Goal: Task Accomplishment & Management: Manage account settings

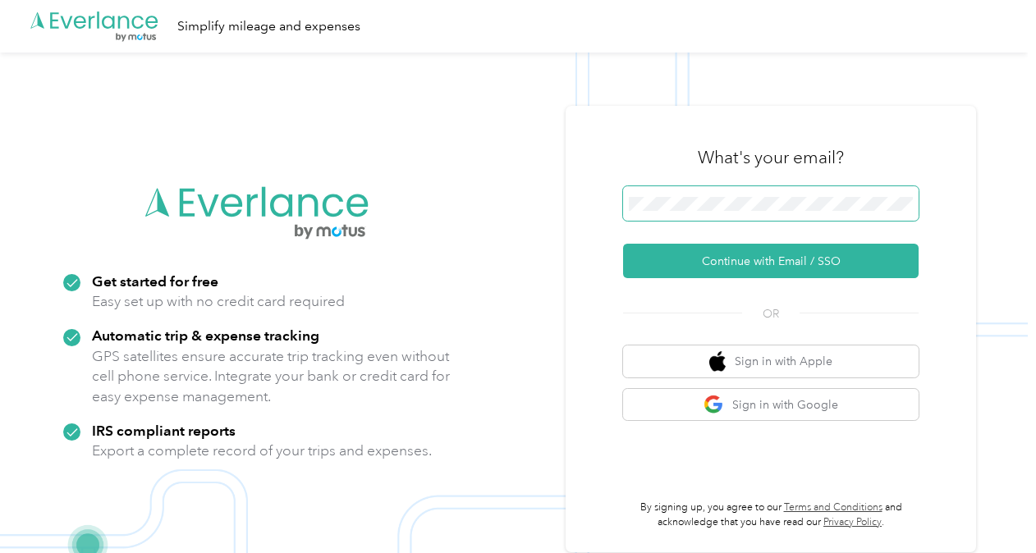
click at [623, 244] on button "Continue with Email / SSO" at bounding box center [770, 261] width 295 height 34
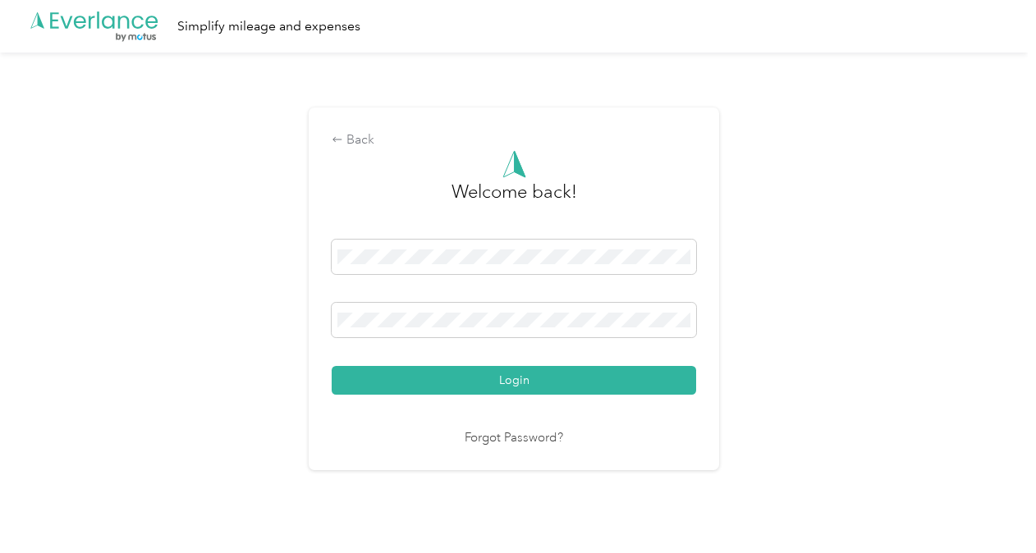
click at [877, 164] on div "Back Welcome back! Login Forgot Password?" at bounding box center [514, 296] width 1028 height 487
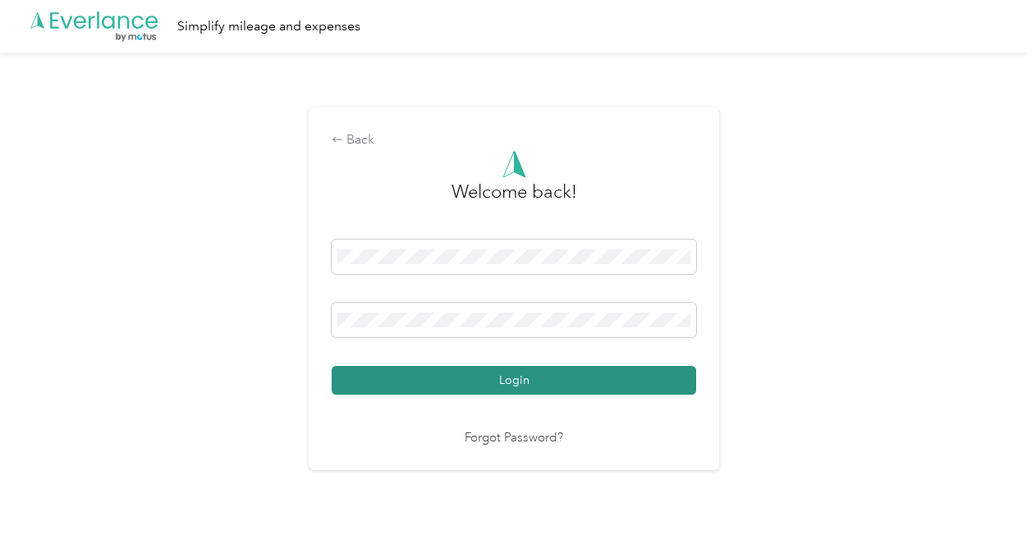
click at [447, 393] on button "Login" at bounding box center [514, 380] width 364 height 29
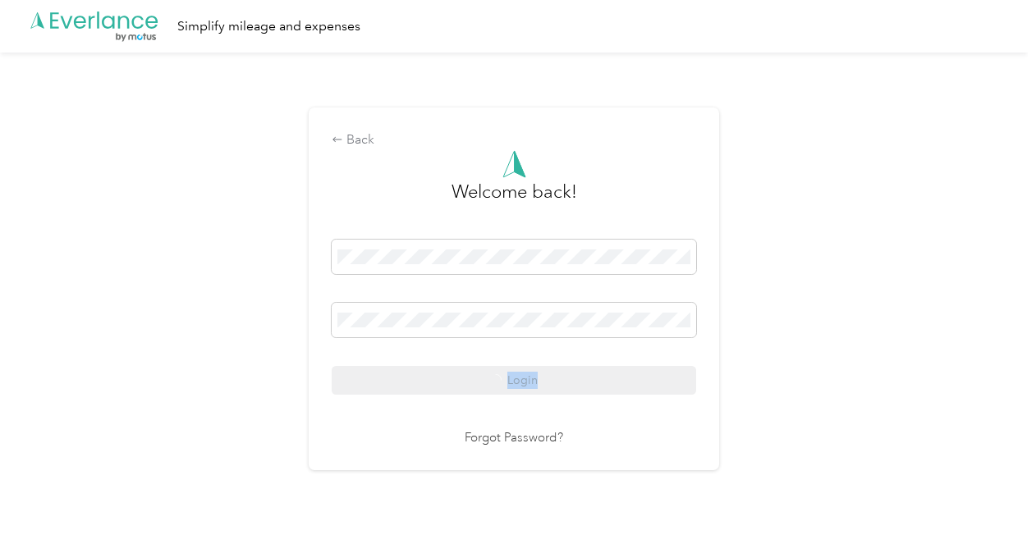
click at [447, 393] on div "Login" at bounding box center [514, 317] width 364 height 155
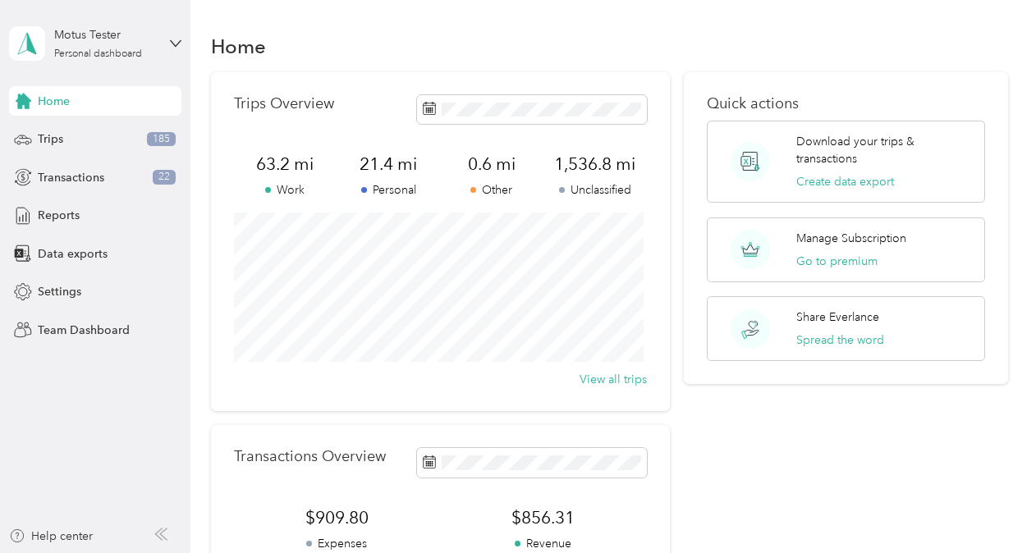
click at [493, 44] on div "Home" at bounding box center [609, 46] width 797 height 34
click at [70, 141] on div "Trips 185" at bounding box center [95, 140] width 172 height 30
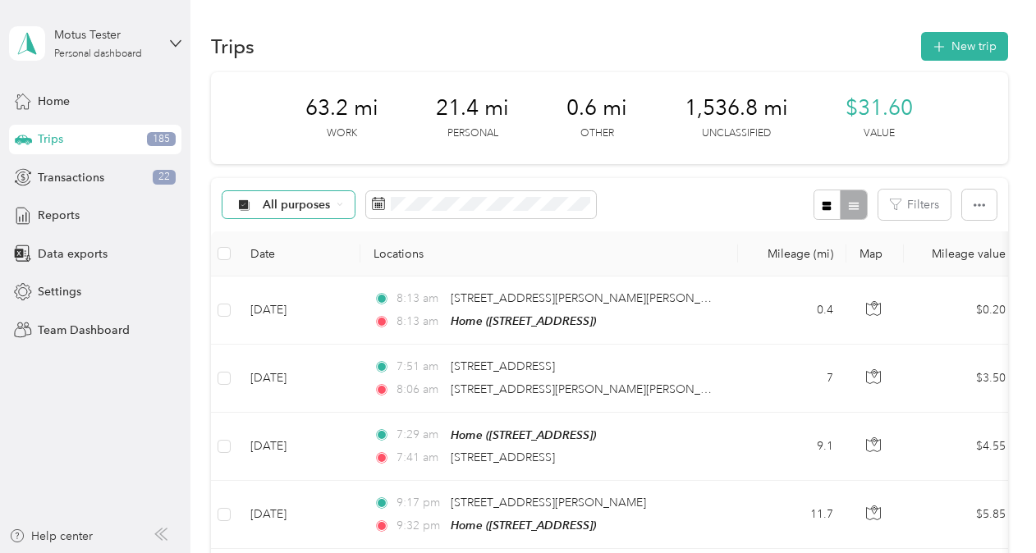
click at [339, 209] on div "All purposes" at bounding box center [288, 205] width 133 height 28
click at [675, 181] on div "All purposes Filters" at bounding box center [609, 204] width 797 height 53
click at [903, 199] on button "Filters" at bounding box center [914, 205] width 72 height 30
click at [691, 217] on div "All purposes Filters" at bounding box center [609, 204] width 797 height 53
click at [891, 200] on icon "button" at bounding box center [895, 204] width 11 height 11
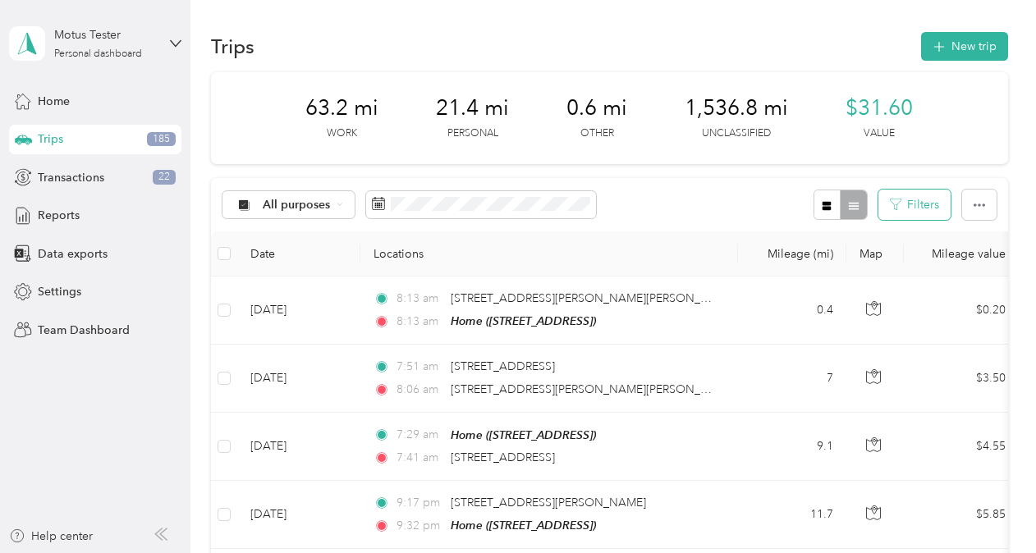
click at [932, 198] on button "Filters" at bounding box center [914, 205] width 72 height 30
click at [822, 389] on div "Home" at bounding box center [863, 385] width 117 height 17
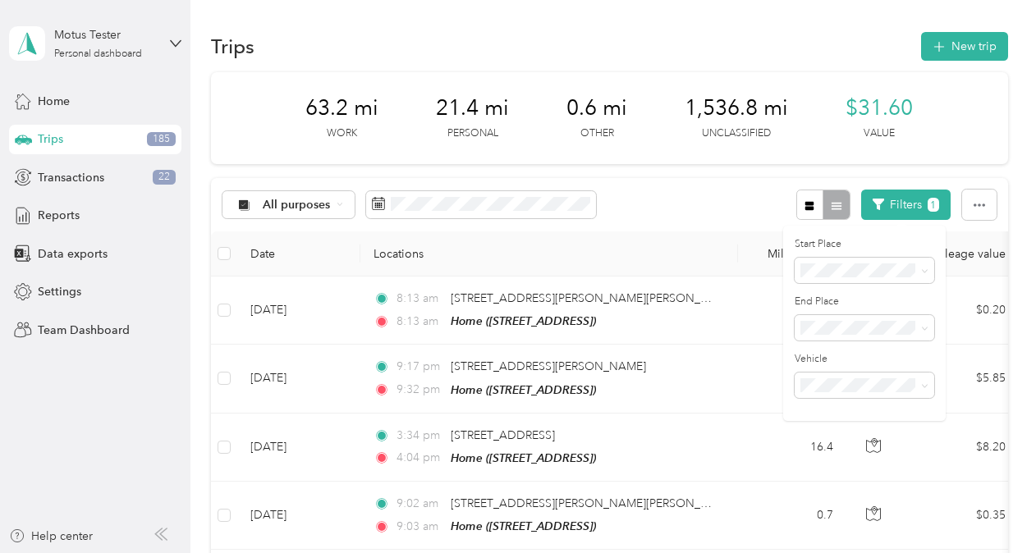
click at [131, 441] on aside "Motus Tester Personal dashboard Home Trips 185 Transactions 22 Reports Data exp…" at bounding box center [95, 276] width 190 height 553
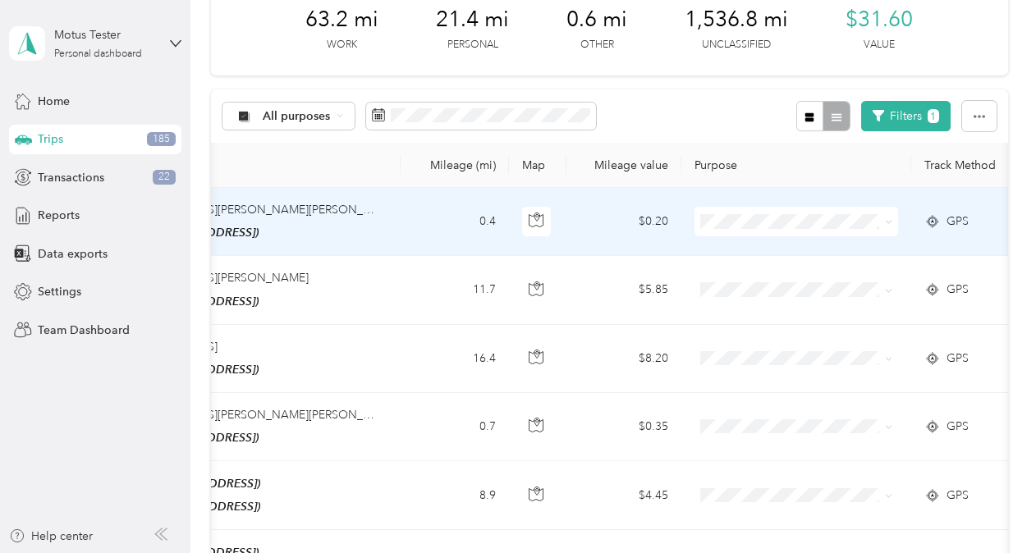
scroll to position [0, 401]
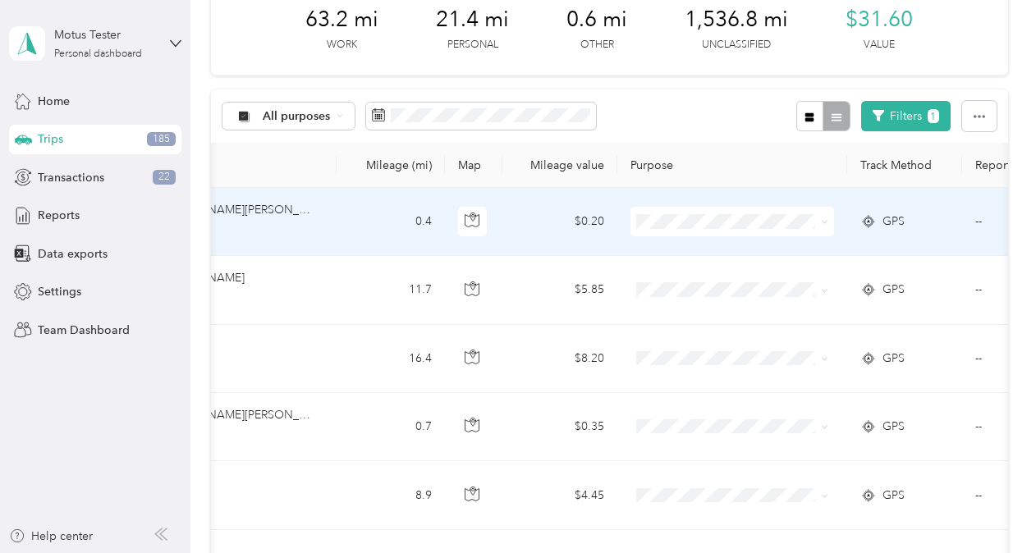
click at [785, 231] on span at bounding box center [732, 222] width 204 height 30
click at [815, 225] on span at bounding box center [821, 222] width 13 height 18
click at [816, 210] on span at bounding box center [732, 222] width 204 height 30
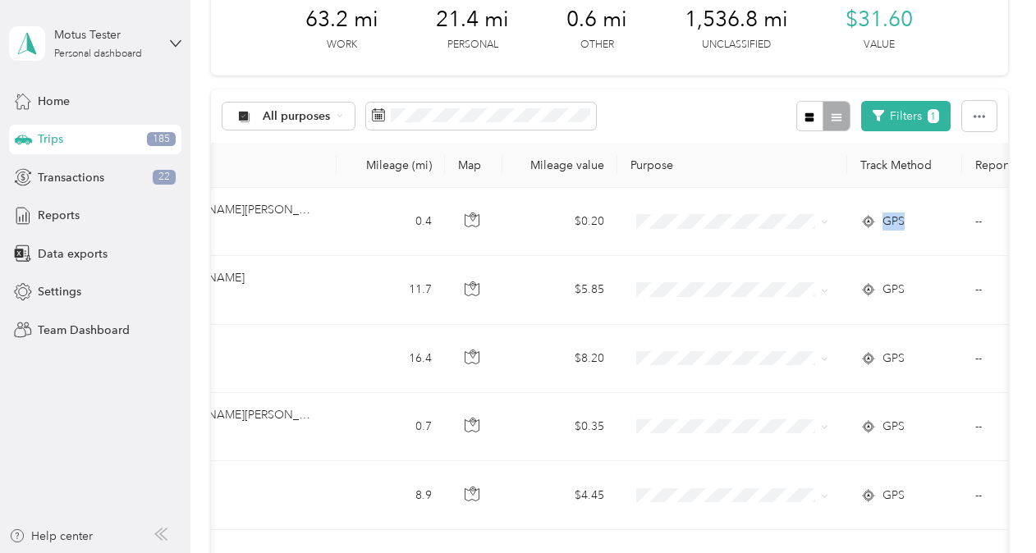
click at [816, 210] on span at bounding box center [732, 222] width 204 height 30
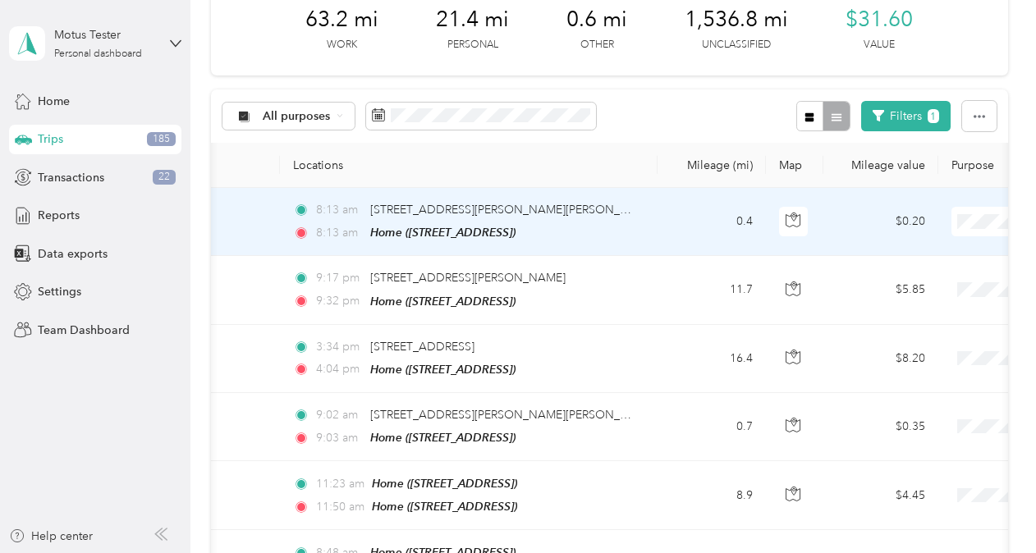
scroll to position [0, 0]
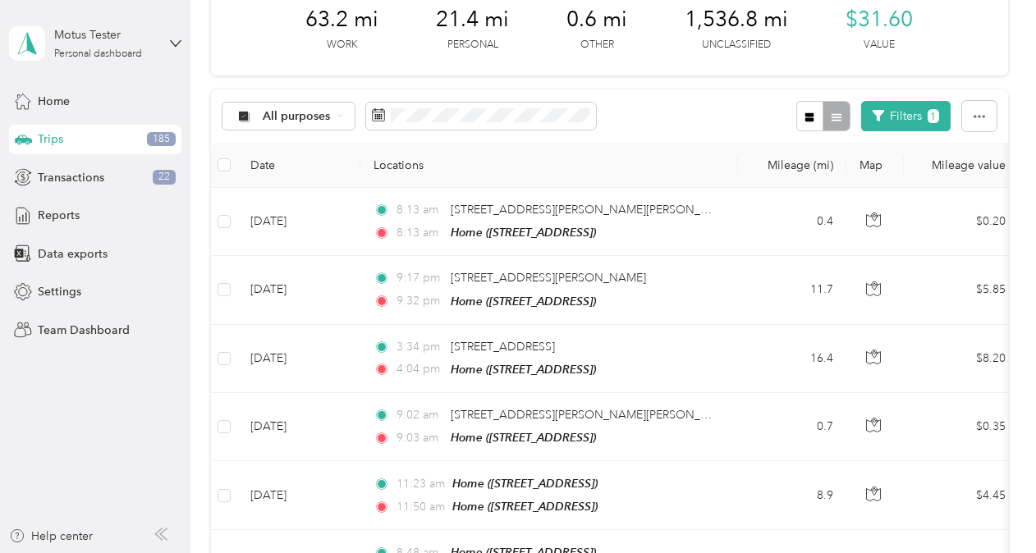
click at [665, 134] on div "All purposes Filters 1" at bounding box center [609, 115] width 797 height 53
click at [314, 113] on span "All purposes" at bounding box center [297, 116] width 68 height 11
click at [305, 172] on span "Unclassified" at bounding box center [303, 174] width 80 height 17
click at [892, 117] on button "Filters 1" at bounding box center [905, 116] width 89 height 30
click at [704, 112] on div "Unclassified Filters 1" at bounding box center [609, 115] width 797 height 53
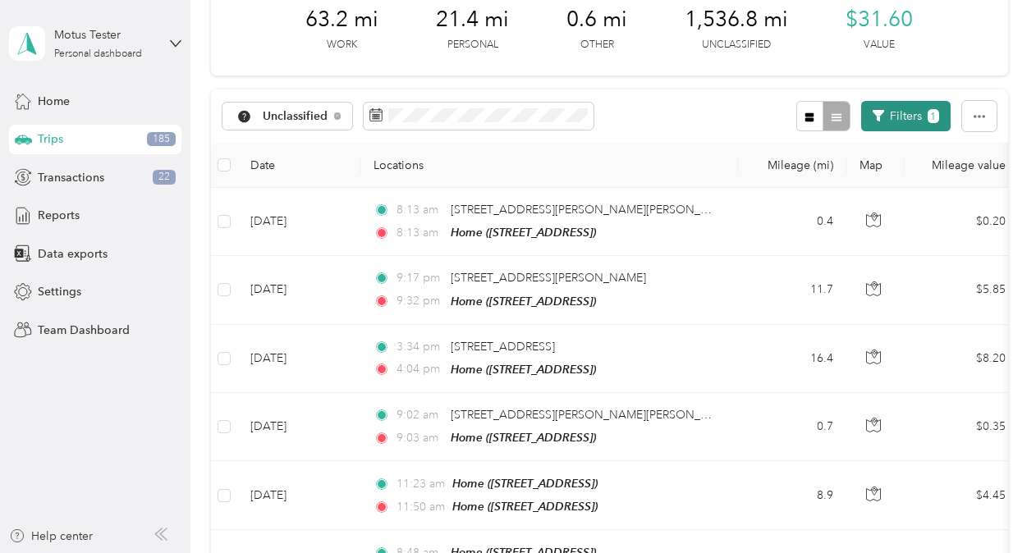
click at [896, 114] on button "Filters 1" at bounding box center [905, 116] width 89 height 30
click at [662, 121] on div "Unclassified Filters 1" at bounding box center [609, 115] width 797 height 53
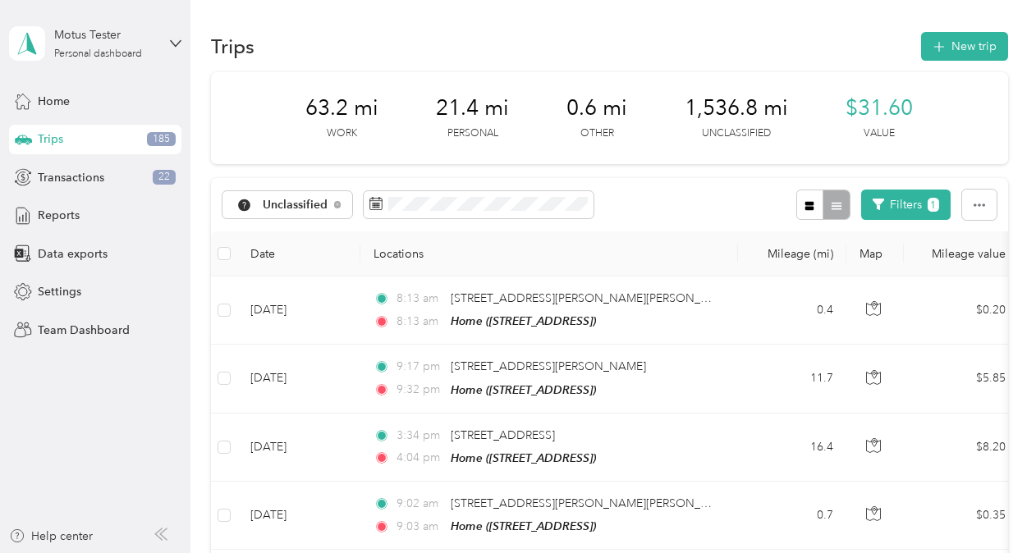
click at [149, 134] on span "185" at bounding box center [161, 139] width 29 height 15
click at [295, 208] on span "Unclassified" at bounding box center [296, 204] width 66 height 11
click at [699, 195] on div "Unclassified Filters 1" at bounding box center [609, 204] width 797 height 53
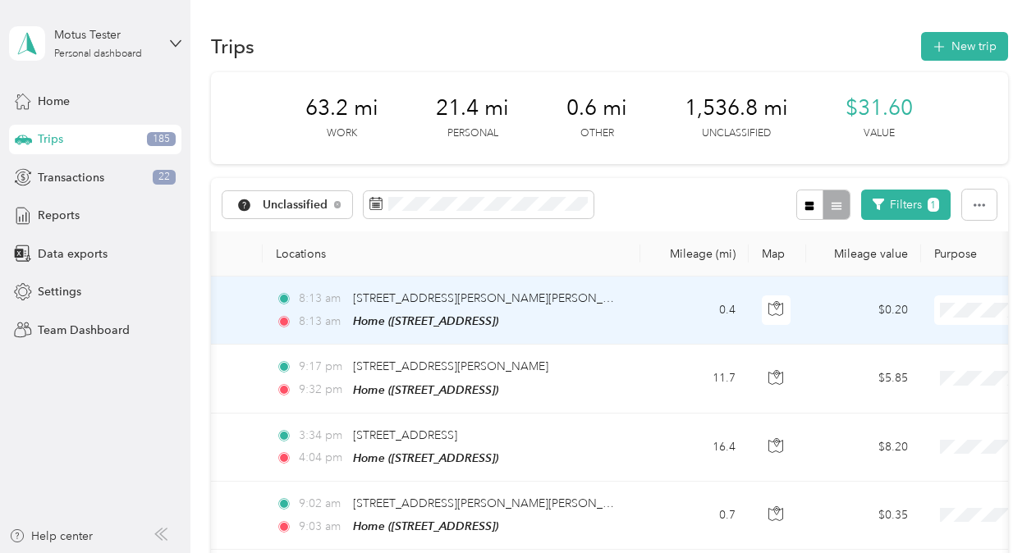
scroll to position [0, 105]
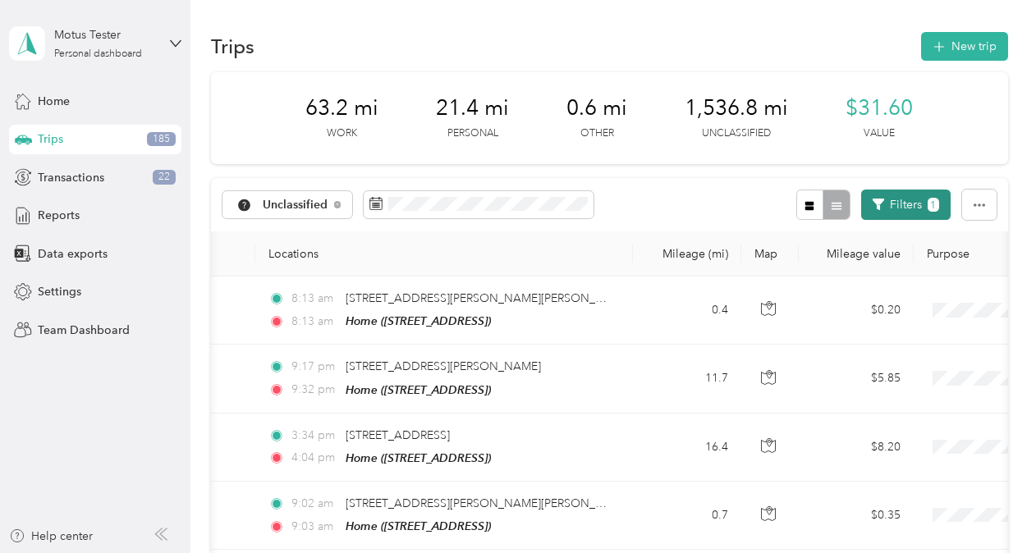
click at [903, 204] on button "Filters 1" at bounding box center [905, 205] width 89 height 30
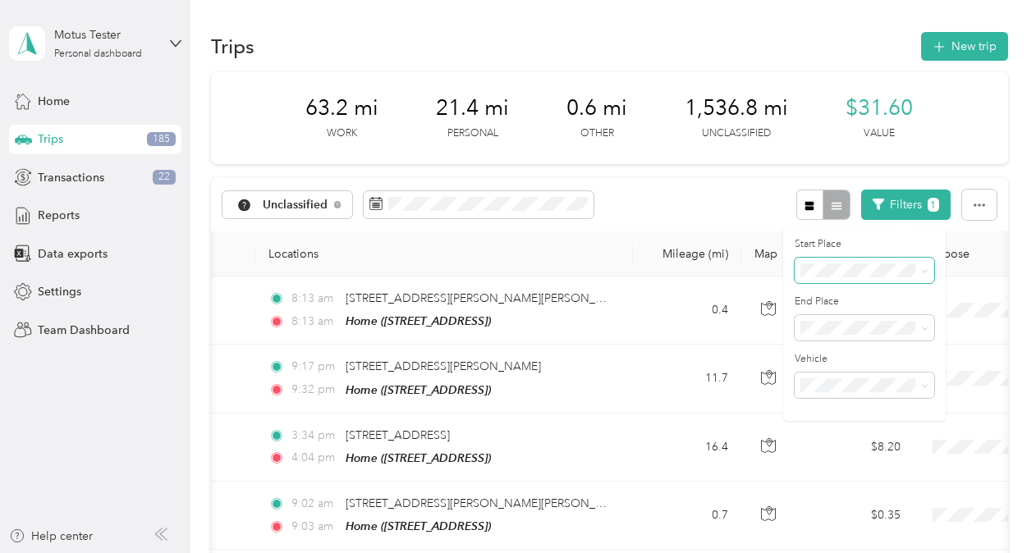
click at [836, 278] on span at bounding box center [865, 271] width 140 height 26
click at [297, 192] on div "Unclassified" at bounding box center [287, 205] width 131 height 28
click at [84, 139] on div "Trips 185" at bounding box center [95, 140] width 172 height 30
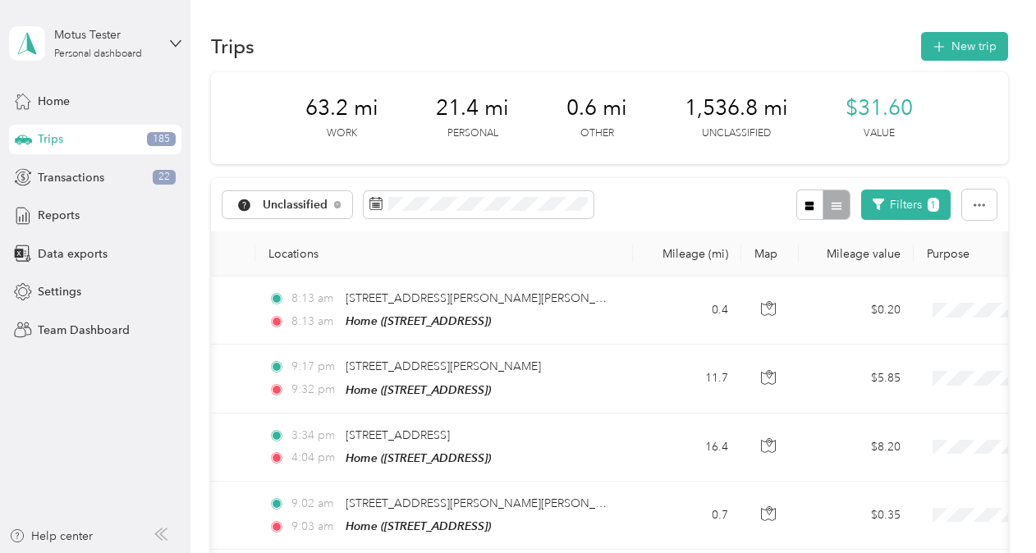
click at [112, 144] on div "Trips 185" at bounding box center [95, 140] width 172 height 30
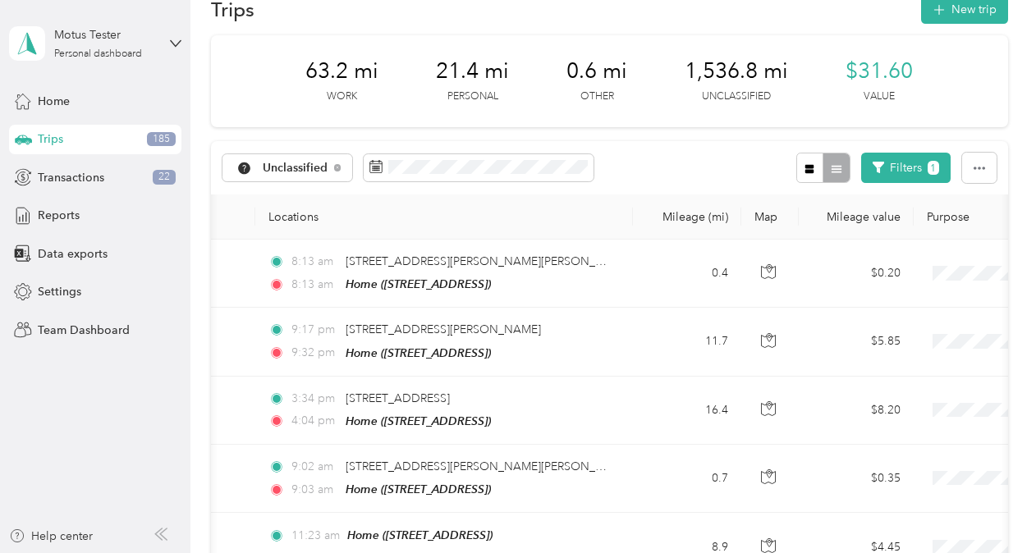
scroll to position [0, 0]
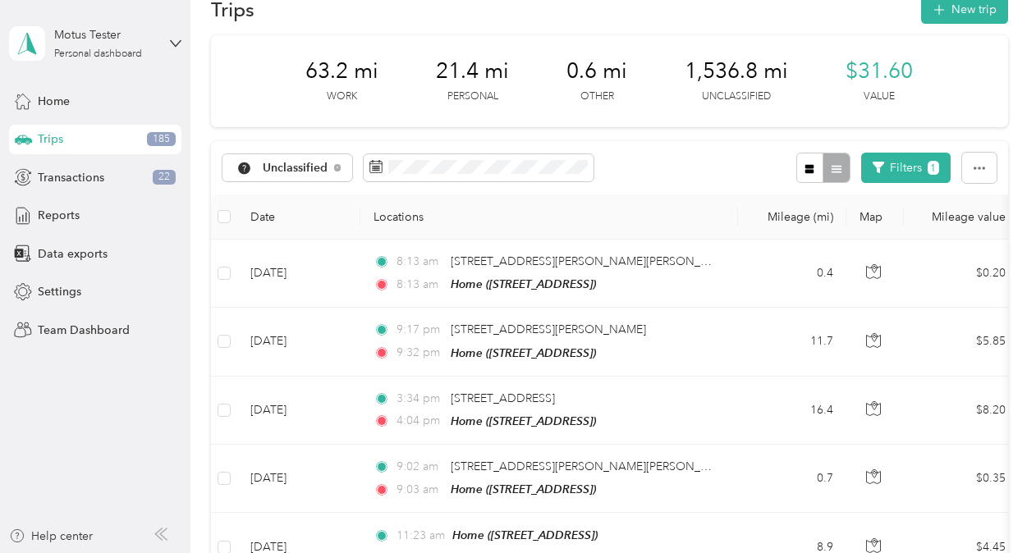
click at [98, 139] on div "Trips 185" at bounding box center [95, 140] width 172 height 30
click at [904, 172] on button "Filters 1" at bounding box center [905, 168] width 89 height 30
click at [868, 324] on label "Vehicle" at bounding box center [865, 322] width 140 height 15
click at [709, 176] on div "Unclassified Filters 1" at bounding box center [609, 167] width 797 height 53
click at [309, 168] on span "Unclassified" at bounding box center [296, 168] width 66 height 11
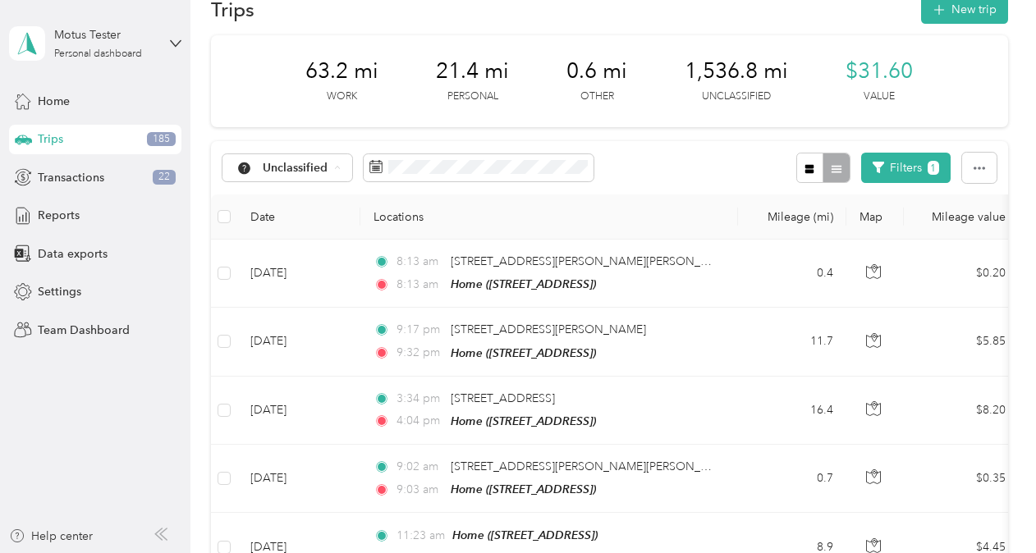
click at [662, 144] on div "Unclassified Filters 1" at bounding box center [609, 167] width 797 height 53
click at [275, 170] on span "Unclassified" at bounding box center [296, 168] width 66 height 11
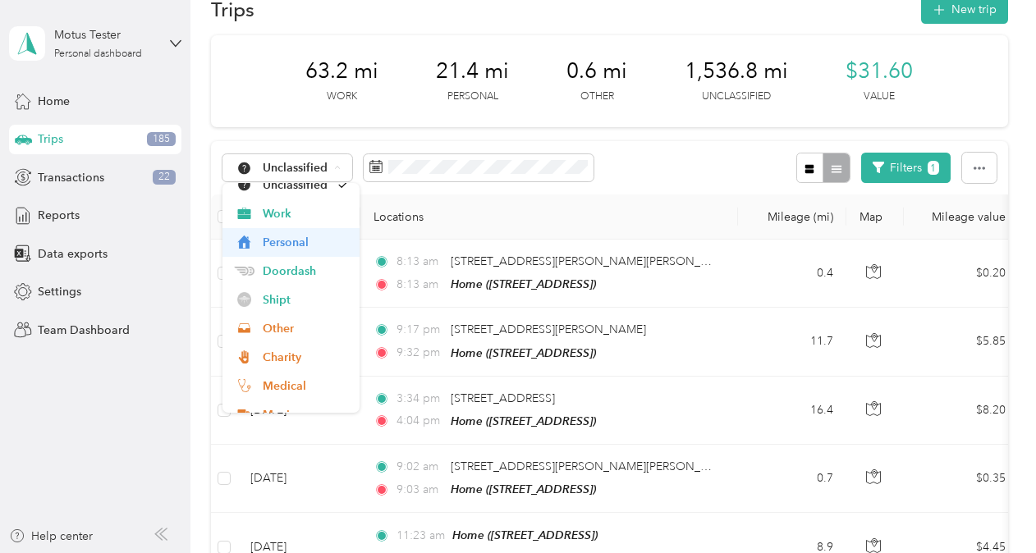
scroll to position [85, 0]
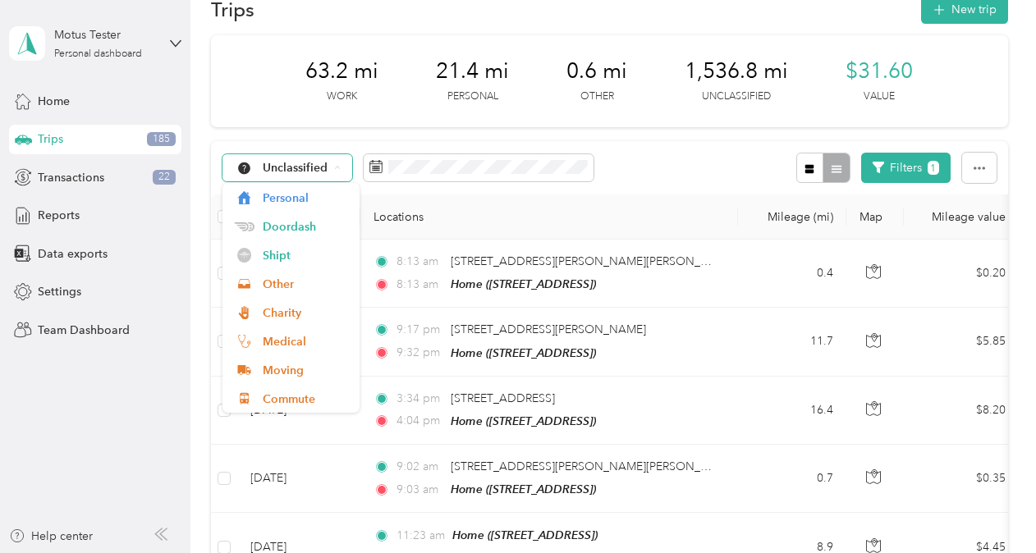
click at [289, 174] on div "Unclassified" at bounding box center [287, 168] width 131 height 28
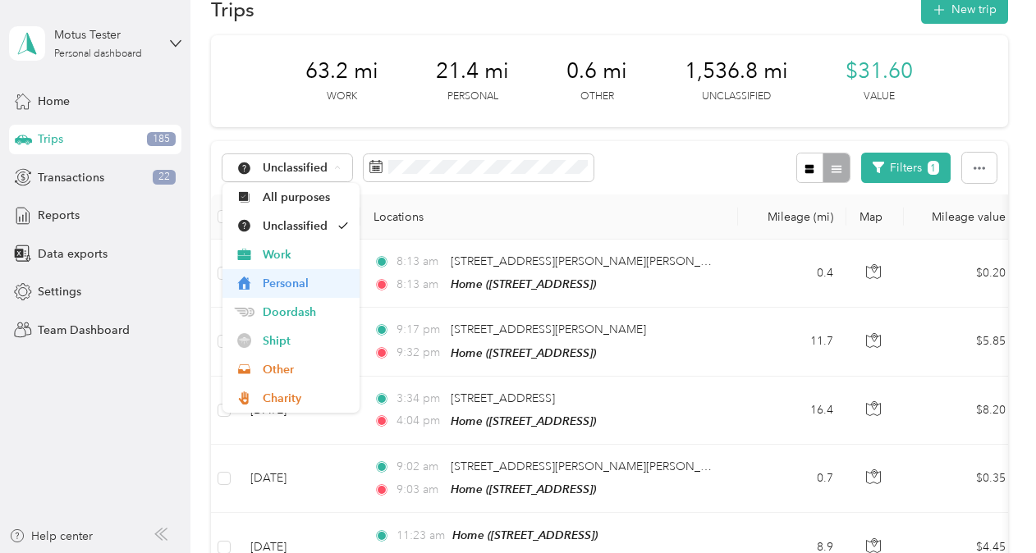
scroll to position [1, 0]
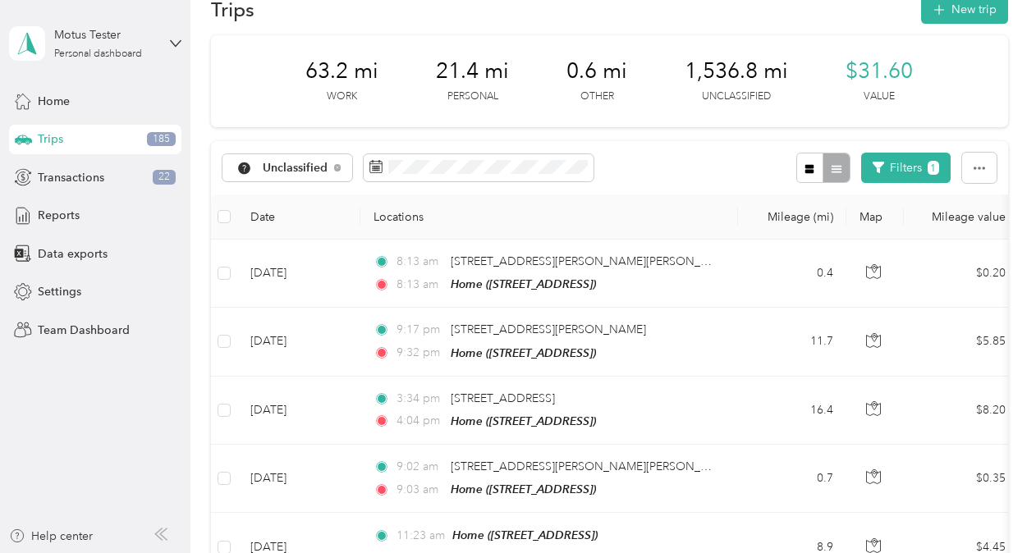
click at [666, 195] on th "Locations" at bounding box center [549, 217] width 378 height 45
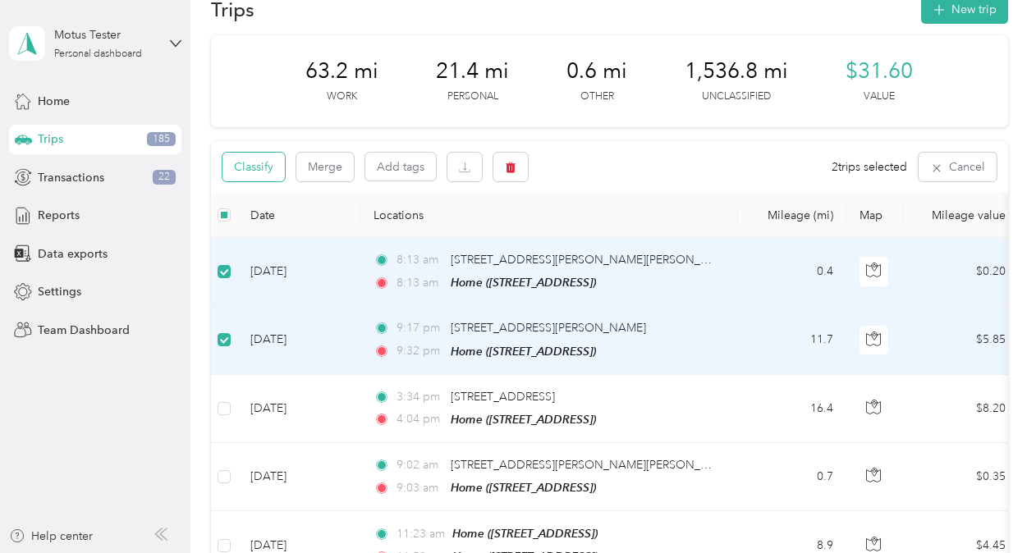
click at [243, 166] on button "Classify" at bounding box center [253, 167] width 62 height 29
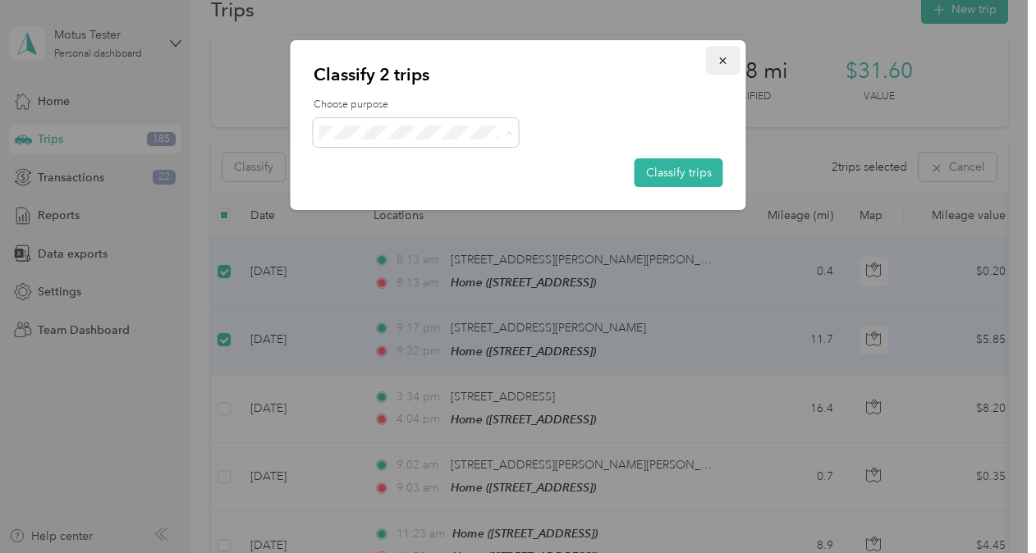
click at [720, 59] on icon "button" at bounding box center [722, 60] width 11 height 11
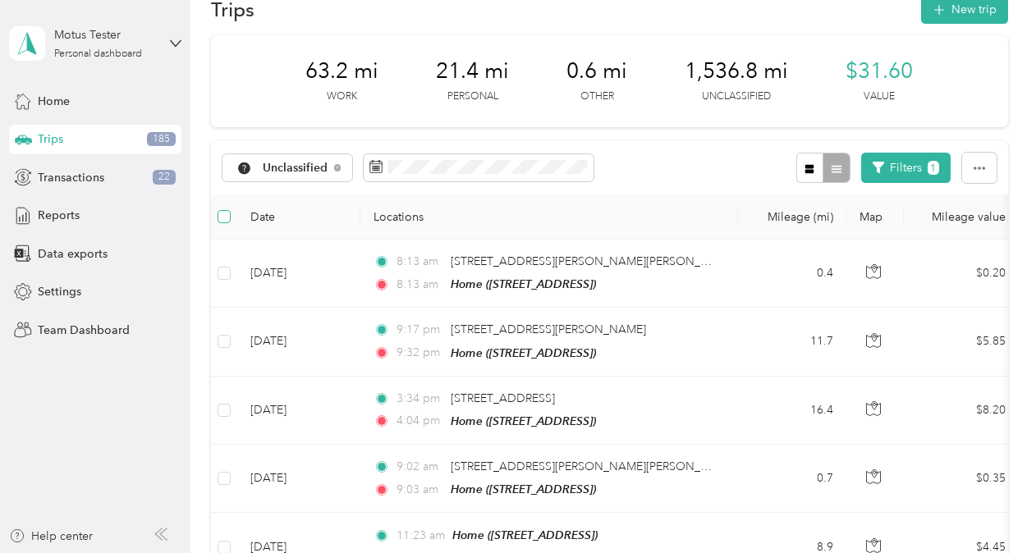
click at [218, 223] on label at bounding box center [224, 217] width 13 height 18
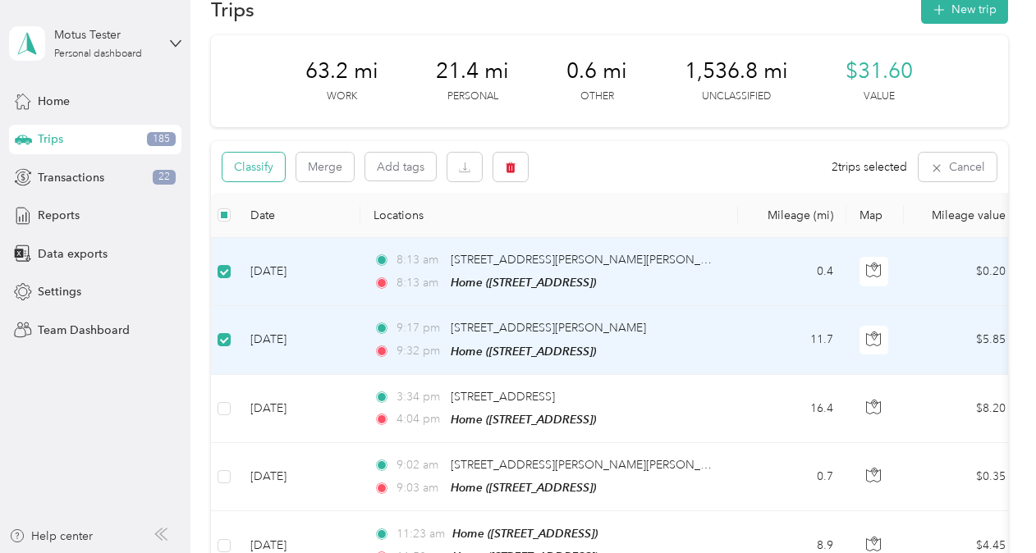
click at [254, 164] on button "Classify" at bounding box center [253, 167] width 62 height 29
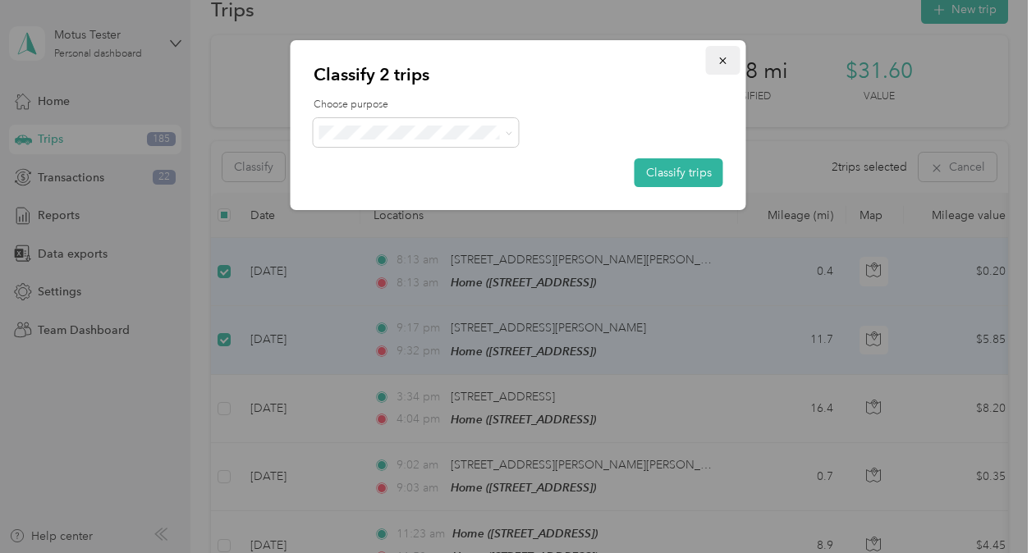
click at [721, 65] on icon "button" at bounding box center [722, 60] width 11 height 11
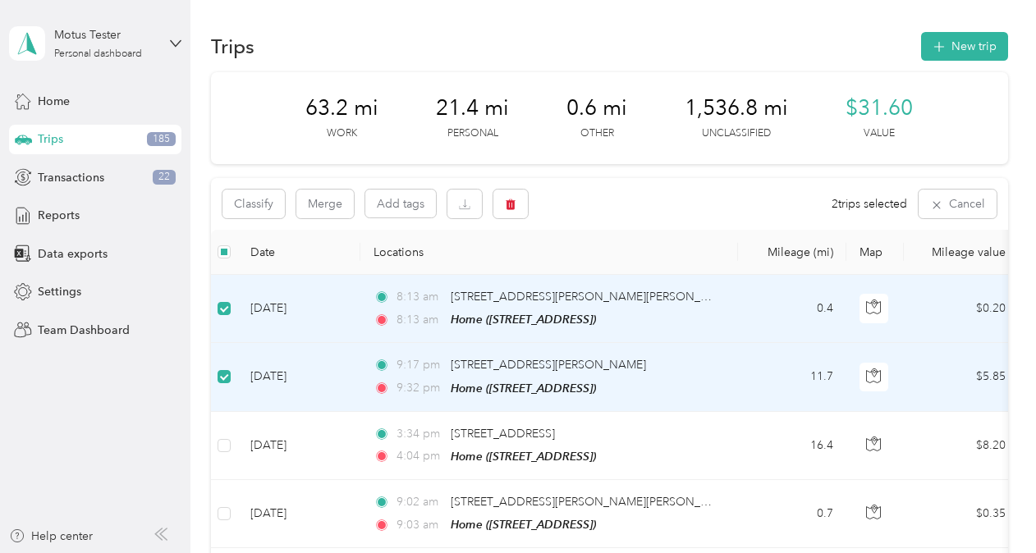
scroll to position [0, 0]
